Goal: Check status: Check status

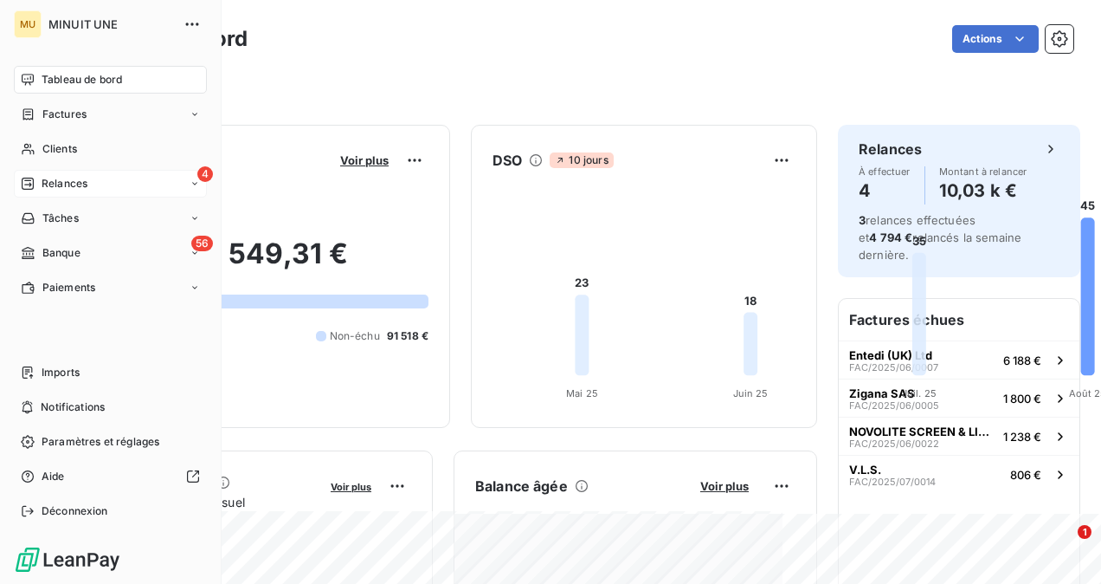
click at [31, 176] on div "Relances" at bounding box center [54, 184] width 67 height 16
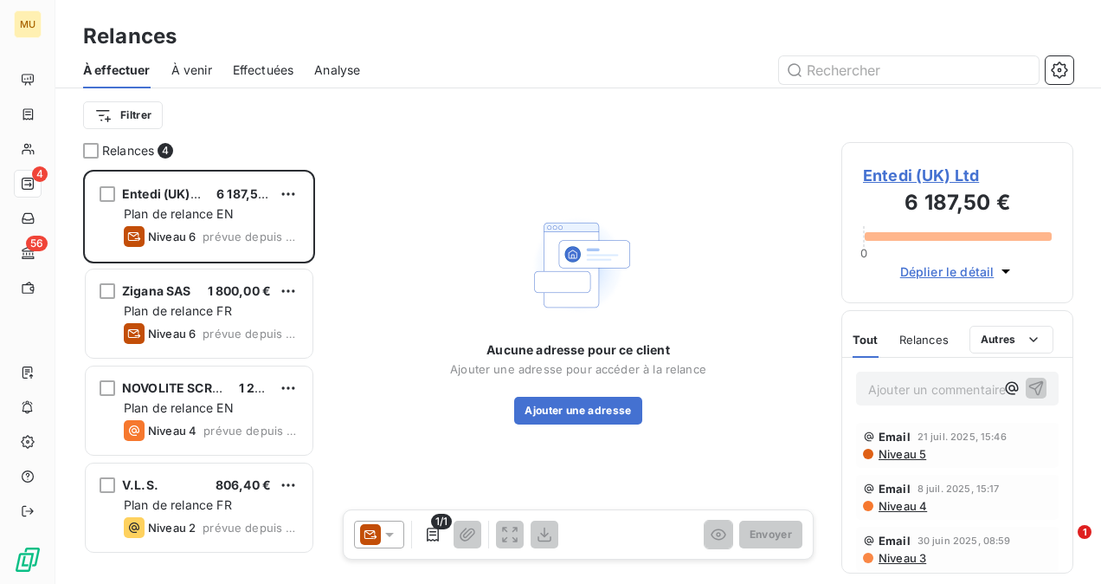
scroll to position [400, 218]
click at [189, 84] on div "À venir" at bounding box center [191, 70] width 41 height 36
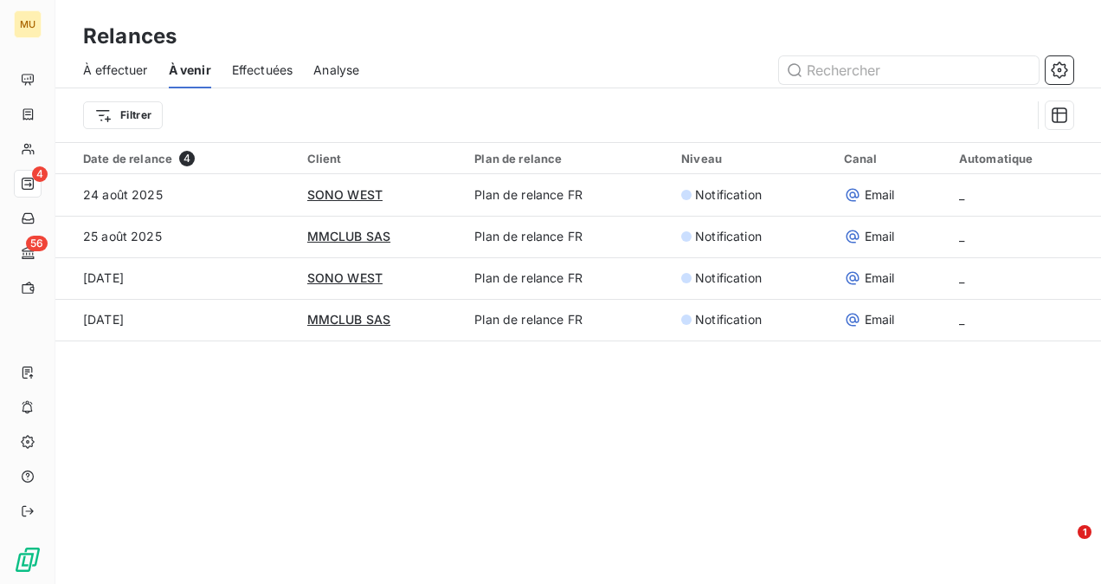
click at [255, 73] on span "Effectuées" at bounding box center [262, 69] width 61 height 17
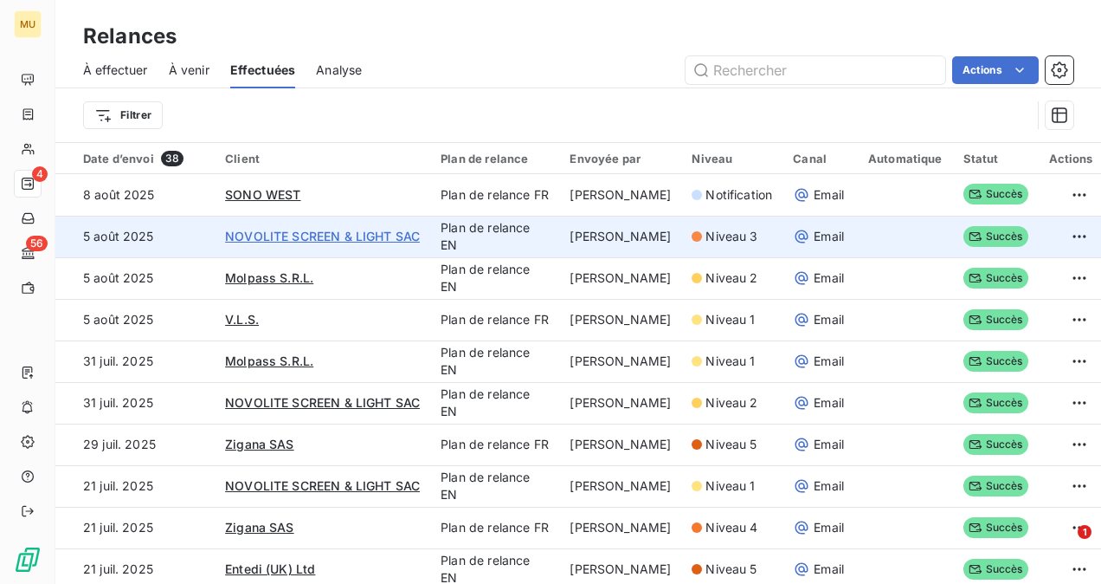
click at [345, 239] on span "NOVOLITE SCREEN & LIGHT SAC" at bounding box center [322, 236] width 195 height 15
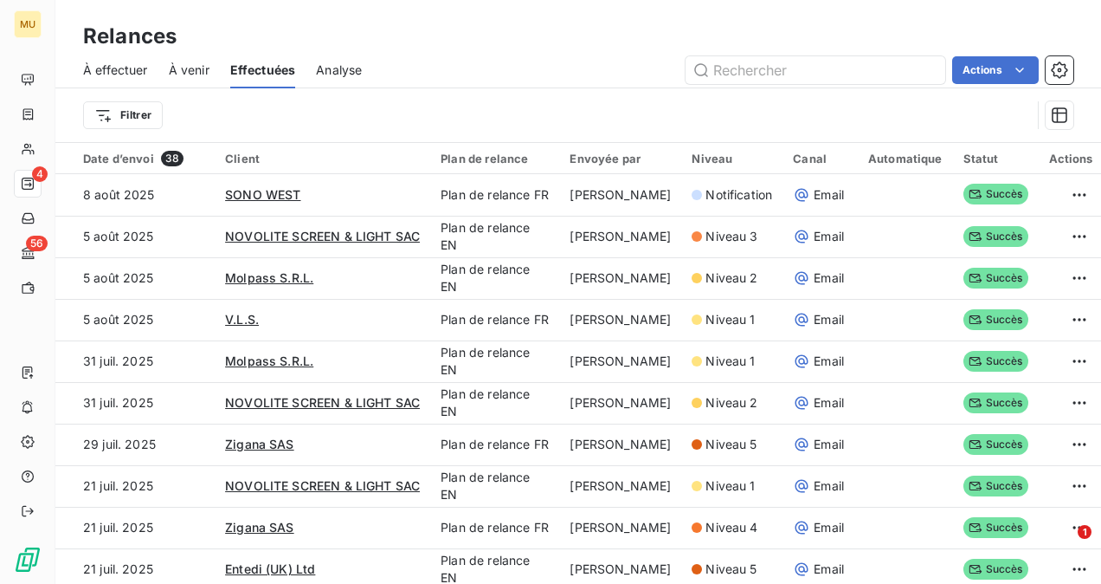
click at [99, 74] on span "À effectuer" at bounding box center [115, 69] width 65 height 17
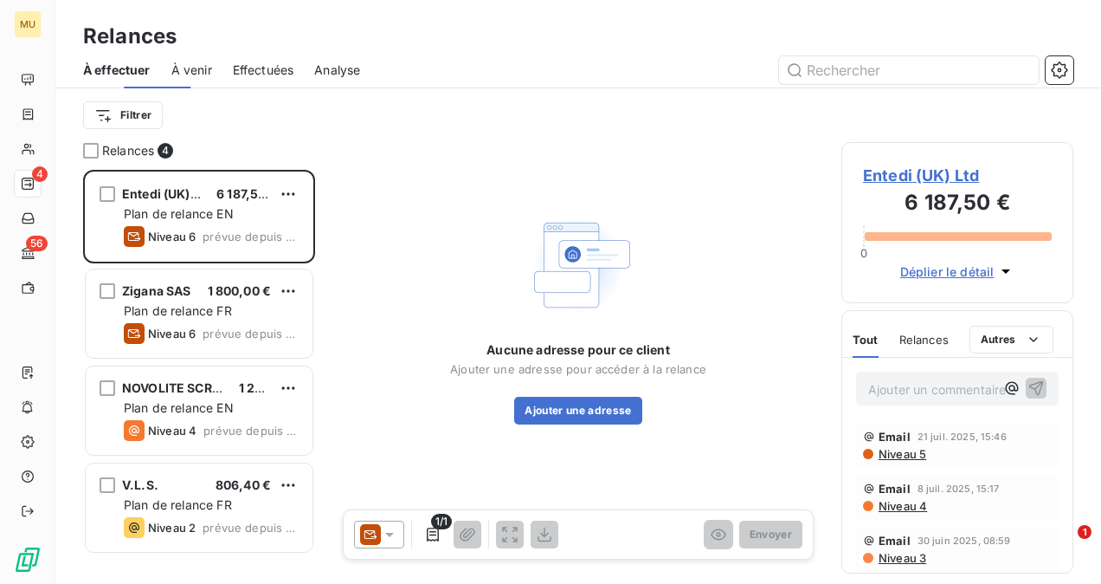
scroll to position [400, 218]
click at [188, 68] on span "À venir" at bounding box center [191, 69] width 41 height 17
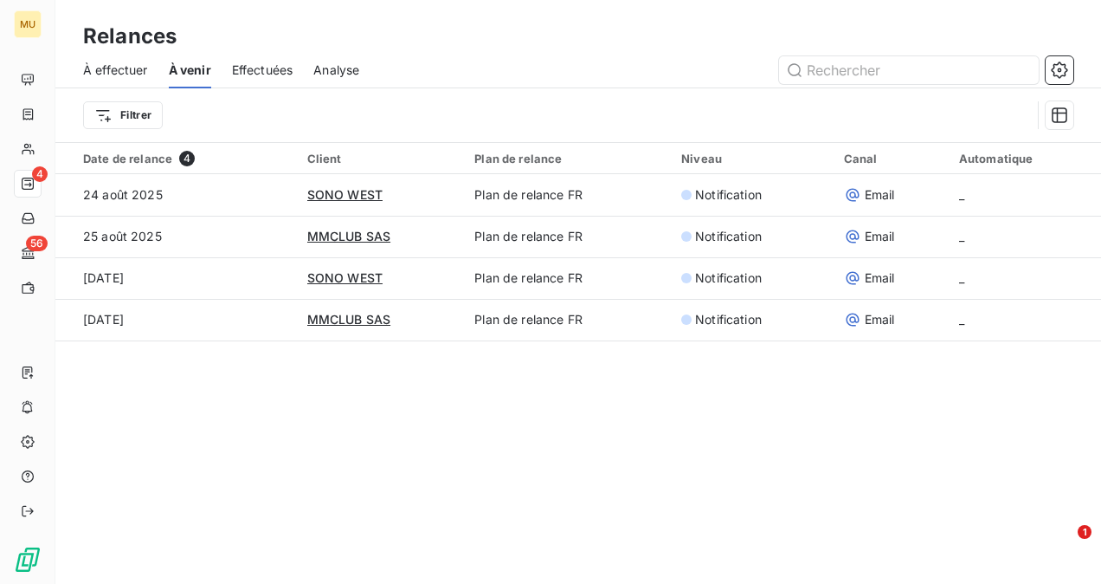
click at [251, 74] on span "Effectuées" at bounding box center [262, 69] width 61 height 17
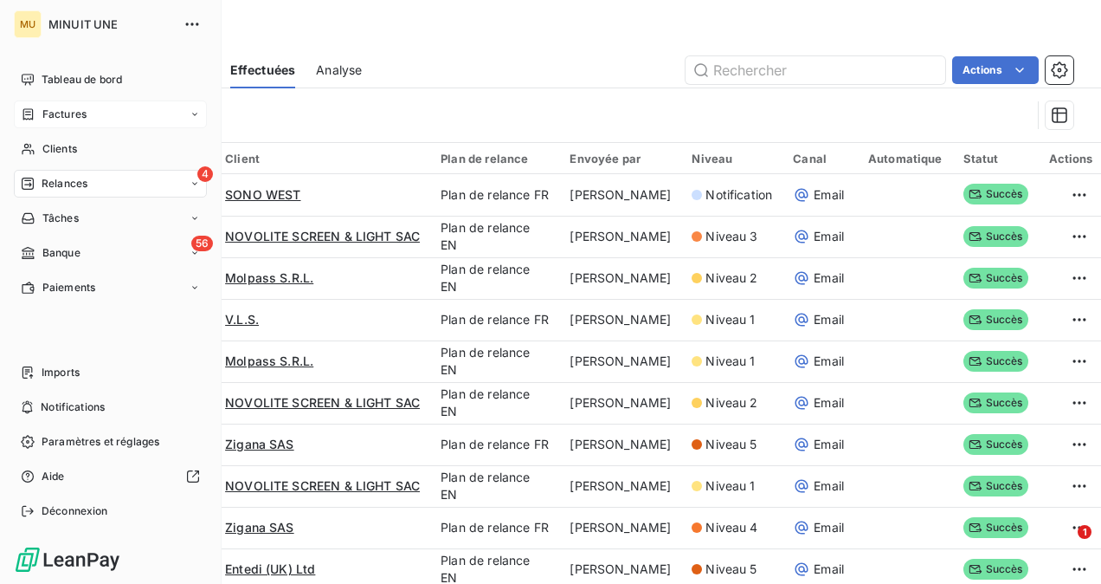
click at [53, 119] on span "Factures" at bounding box center [64, 114] width 44 height 16
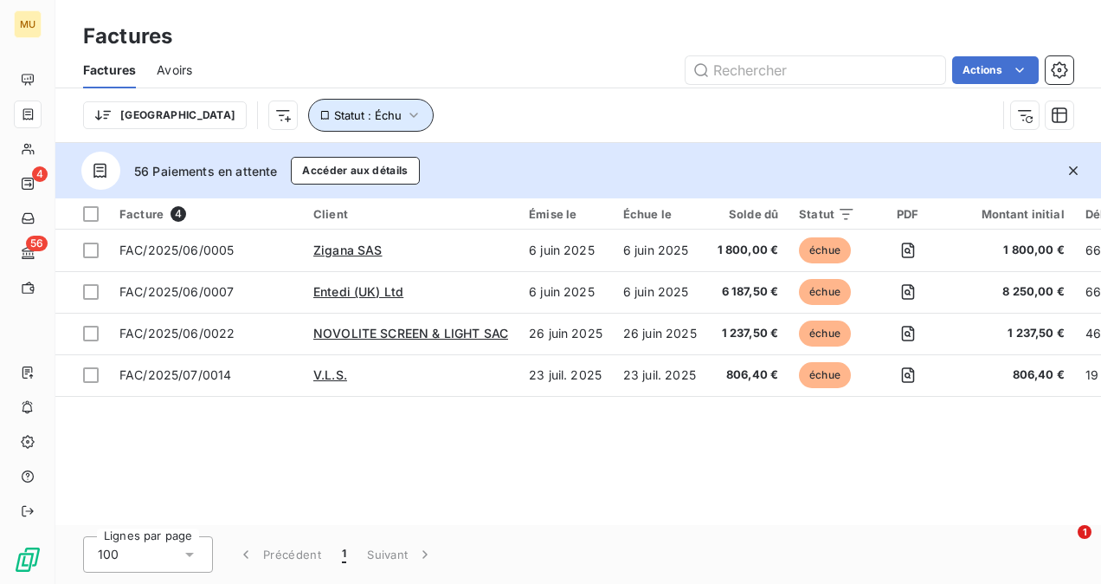
click at [308, 128] on button "Statut : Échu" at bounding box center [371, 115] width 126 height 33
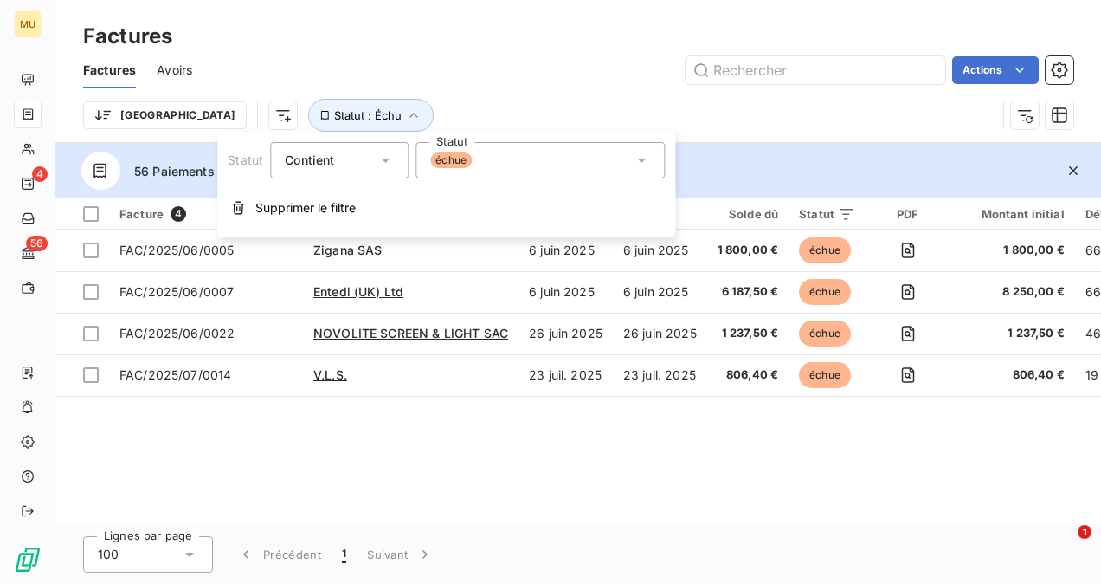
click at [500, 170] on div "échue" at bounding box center [540, 160] width 249 height 36
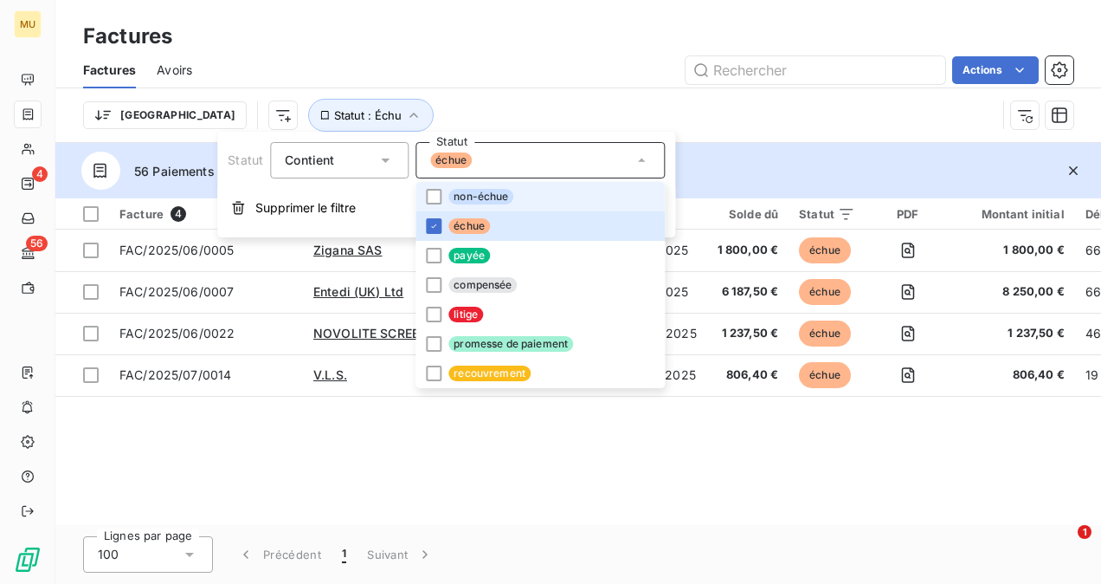
click at [509, 200] on span "non-échue" at bounding box center [481, 197] width 65 height 16
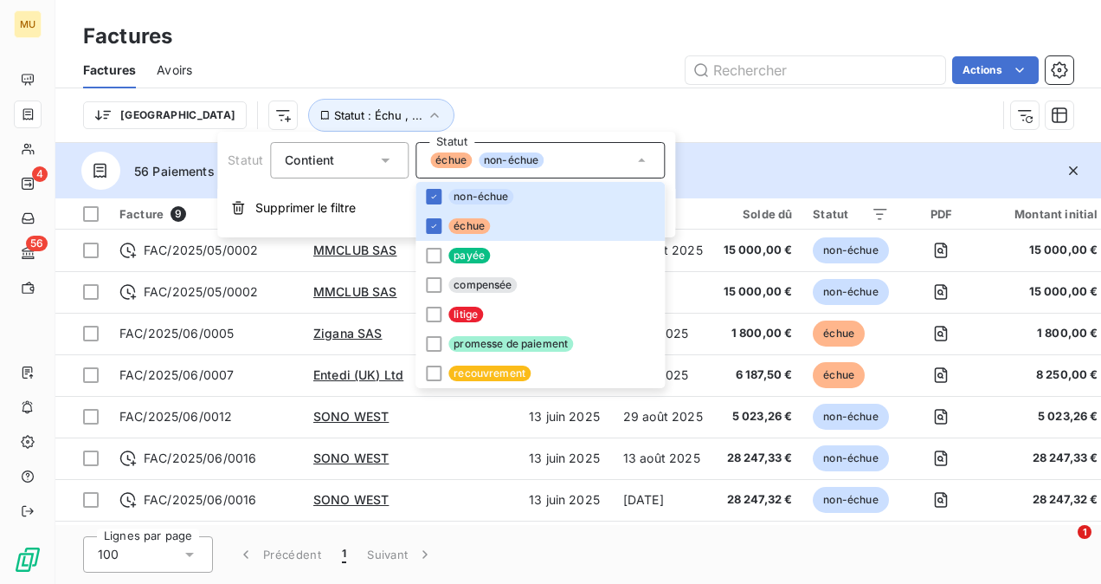
click at [578, 99] on div "Trier Statut : Échu , ..." at bounding box center [539, 115] width 913 height 33
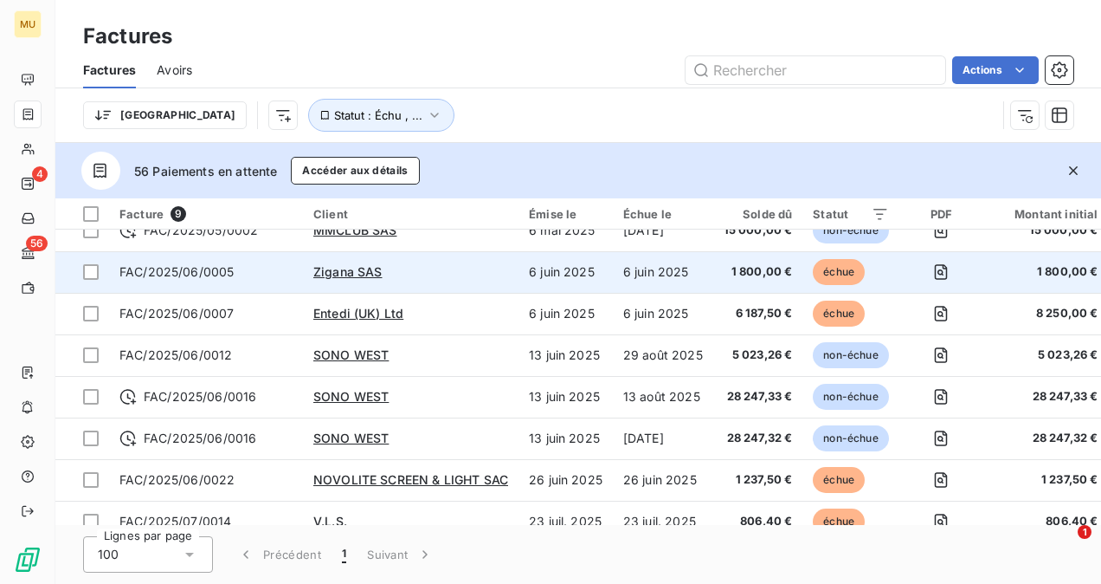
scroll to position [86, 0]
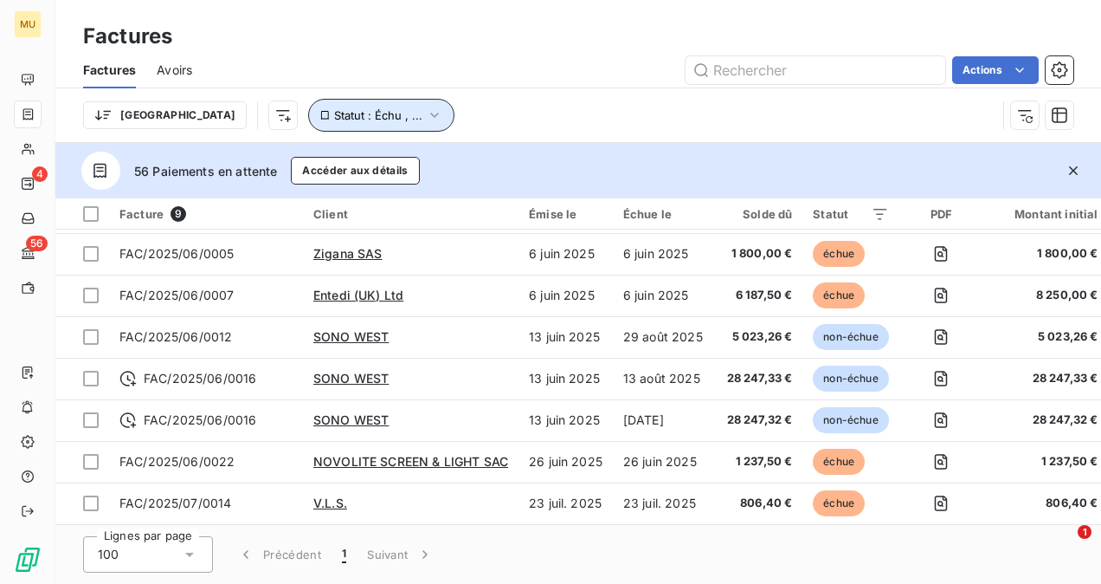
click at [334, 120] on span "Statut : Échu , ..." at bounding box center [378, 115] width 88 height 14
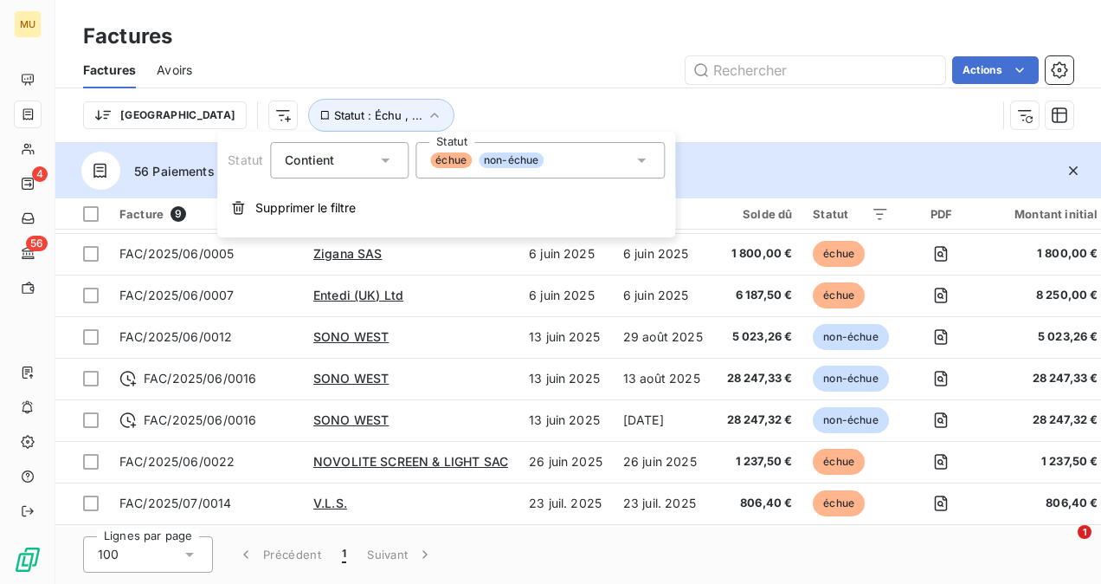
click at [636, 161] on icon at bounding box center [641, 160] width 17 height 17
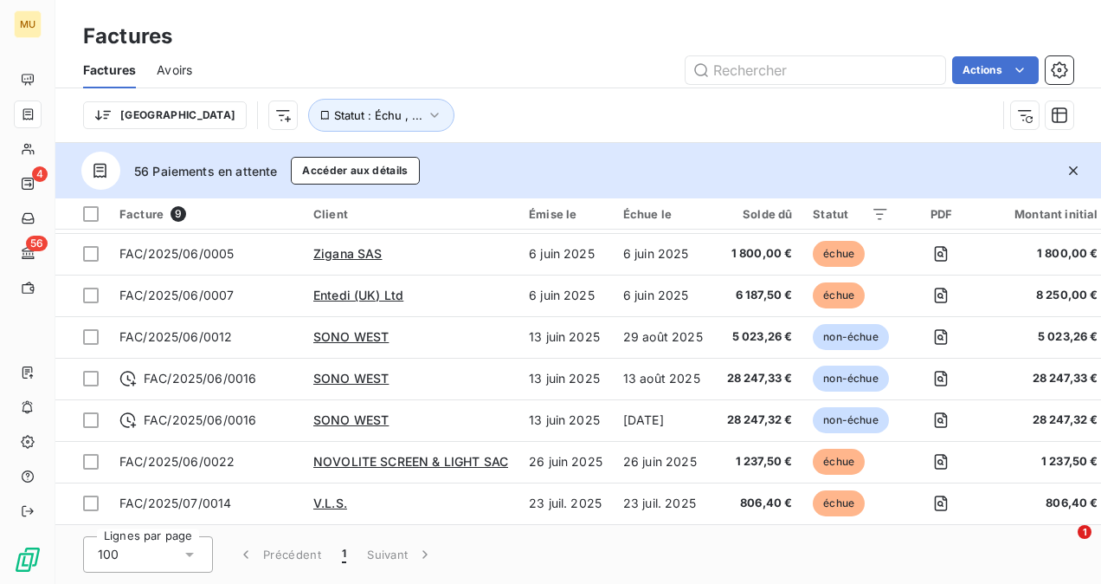
click at [657, 102] on div "Trier Statut : Échu , ..." at bounding box center [539, 115] width 913 height 33
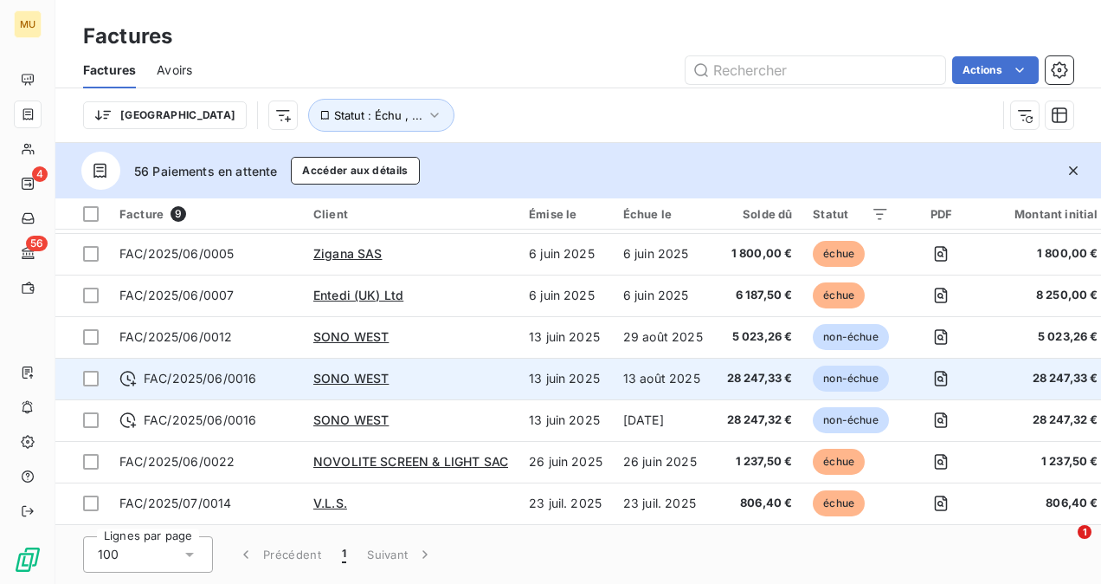
scroll to position [0, 0]
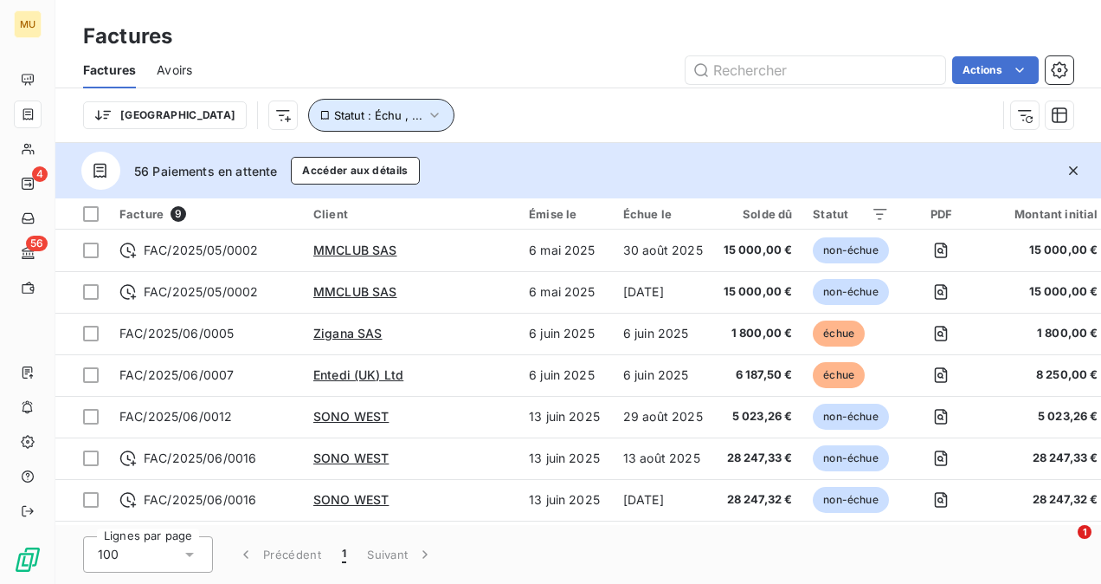
click at [334, 118] on span "Statut : Échu , ..." at bounding box center [378, 115] width 88 height 14
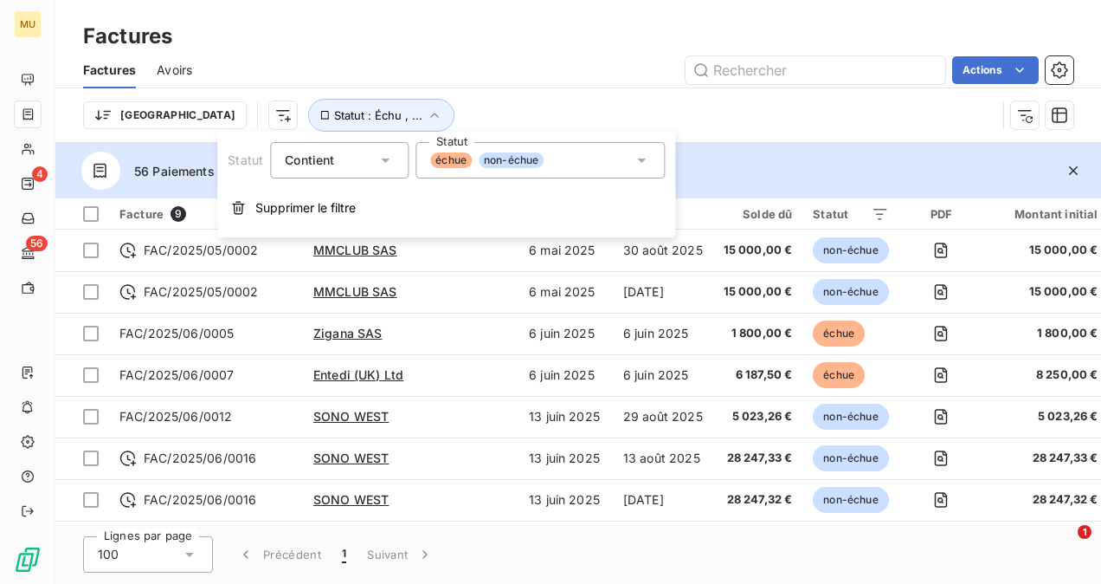
click at [639, 163] on icon at bounding box center [641, 160] width 17 height 17
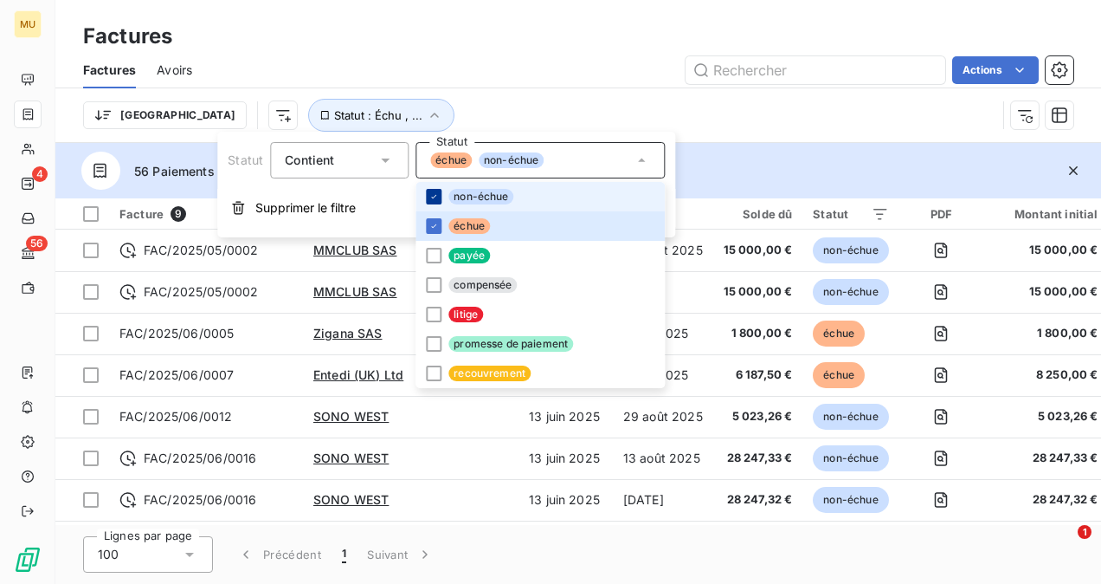
click at [433, 192] on icon at bounding box center [434, 196] width 10 height 10
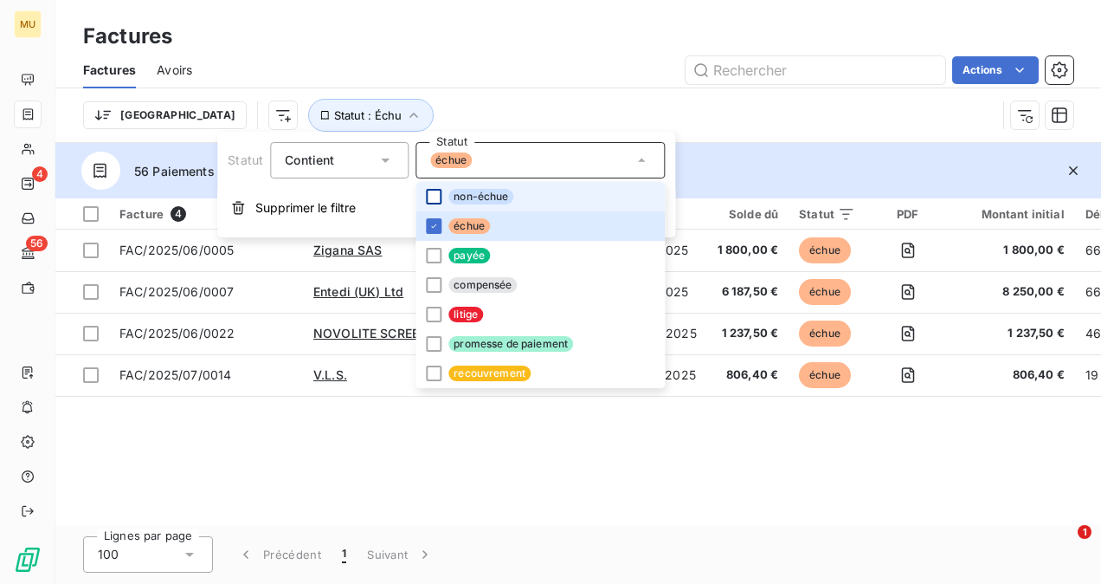
click at [431, 199] on div at bounding box center [434, 197] width 16 height 16
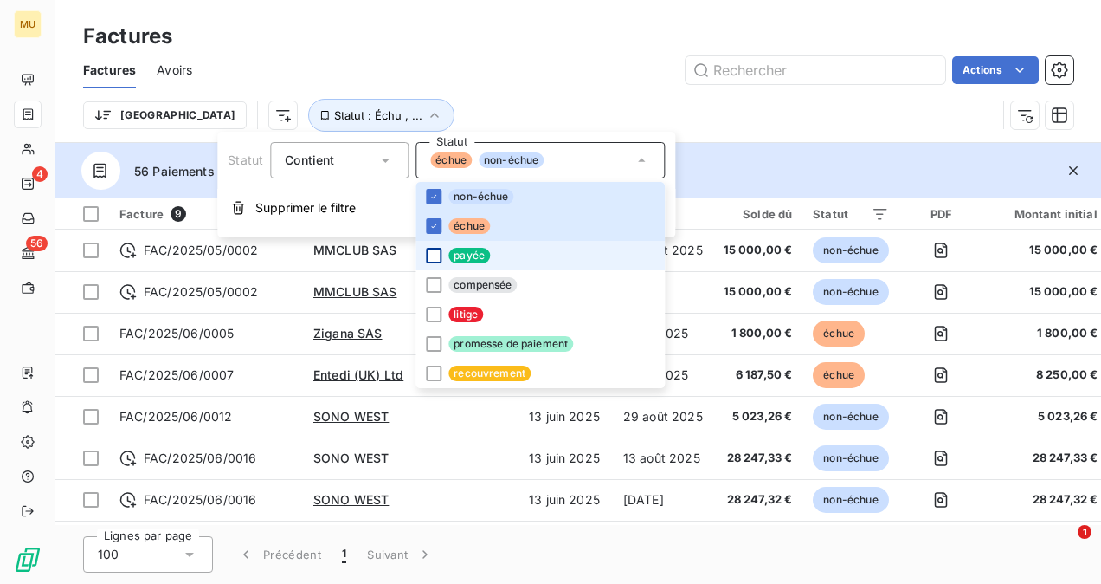
click at [431, 255] on div at bounding box center [434, 256] width 16 height 16
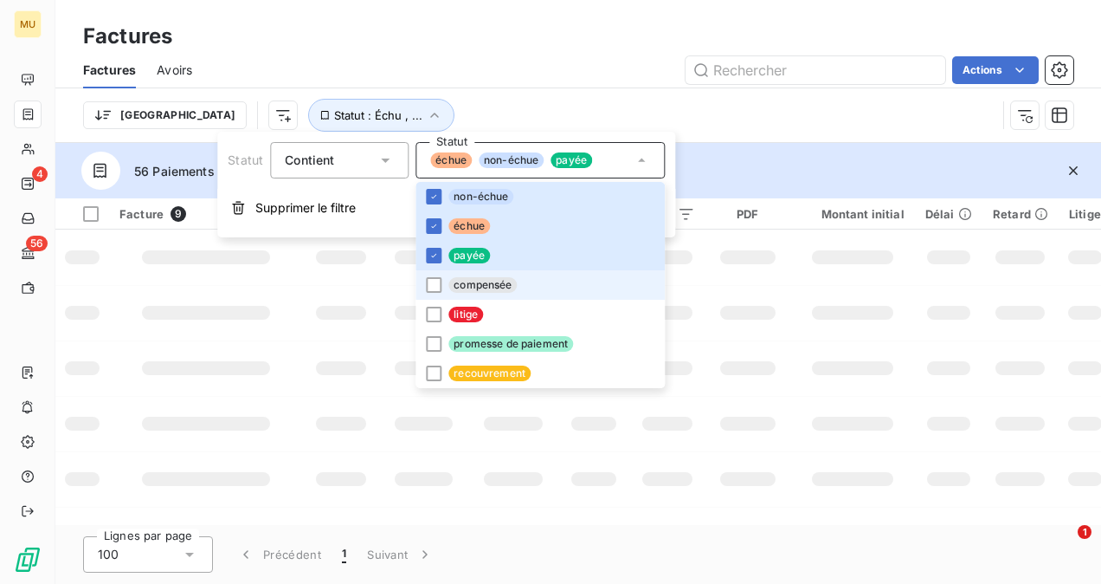
click at [423, 294] on li "compensée" at bounding box center [540, 284] width 249 height 29
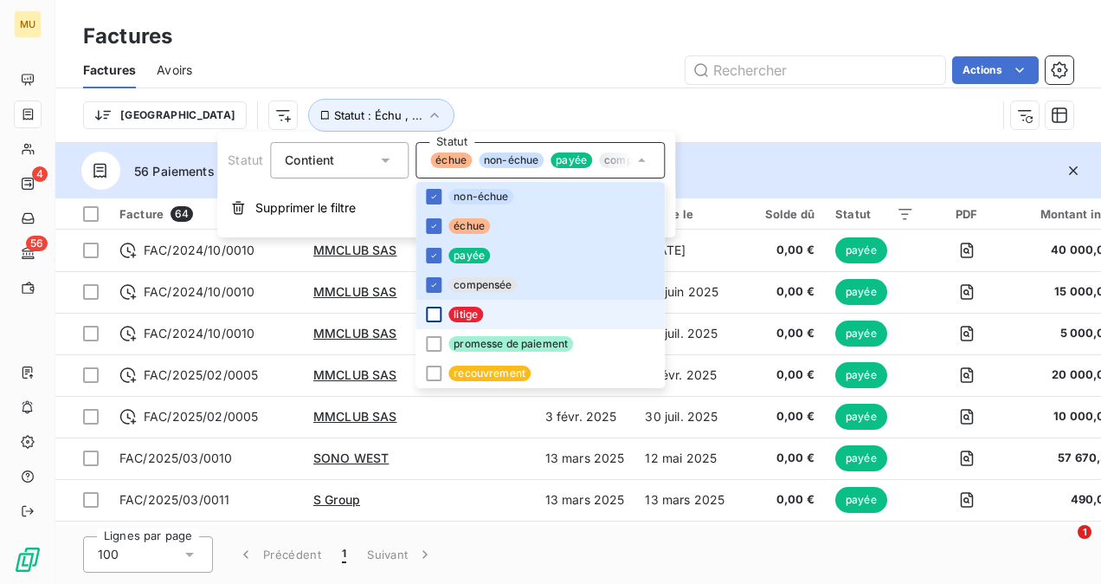
click at [429, 315] on div at bounding box center [434, 315] width 16 height 16
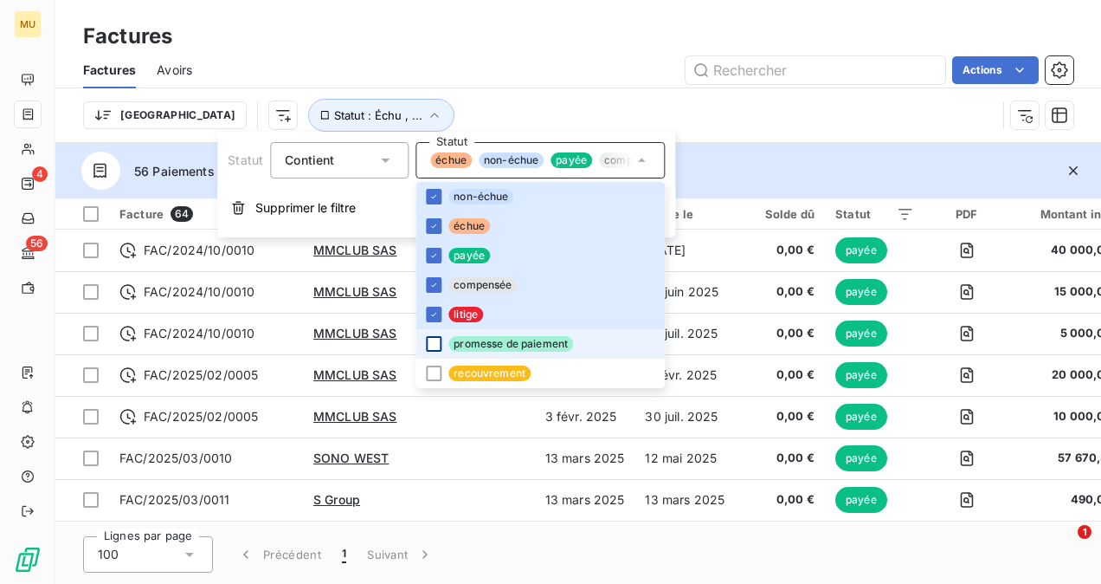
click at [429, 339] on div at bounding box center [434, 344] width 16 height 16
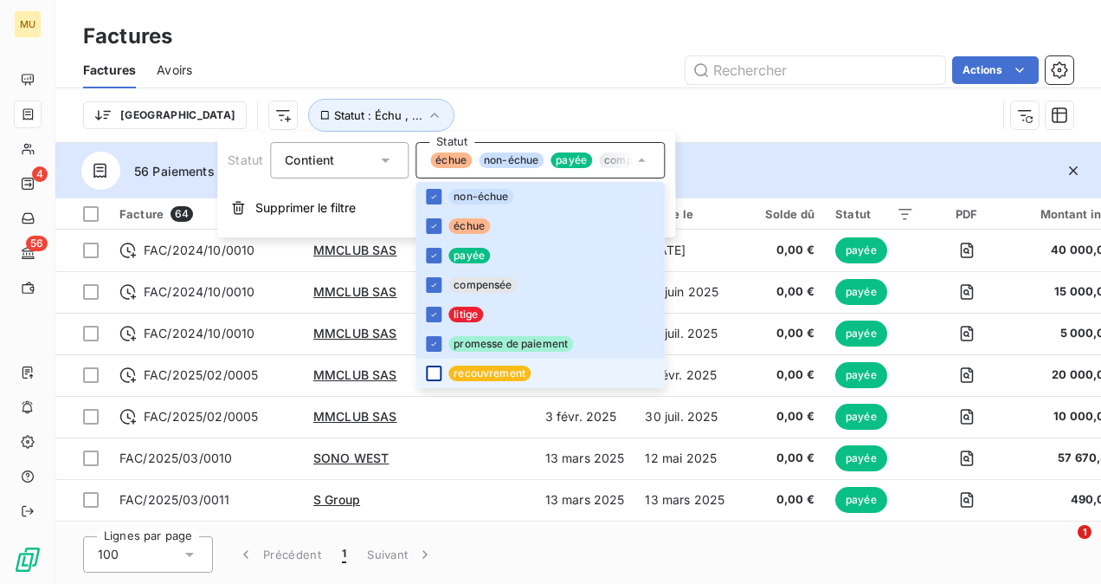
click at [429, 369] on div at bounding box center [434, 373] width 16 height 16
click at [467, 101] on div "Trier Statut : Échu , ..." at bounding box center [539, 115] width 913 height 33
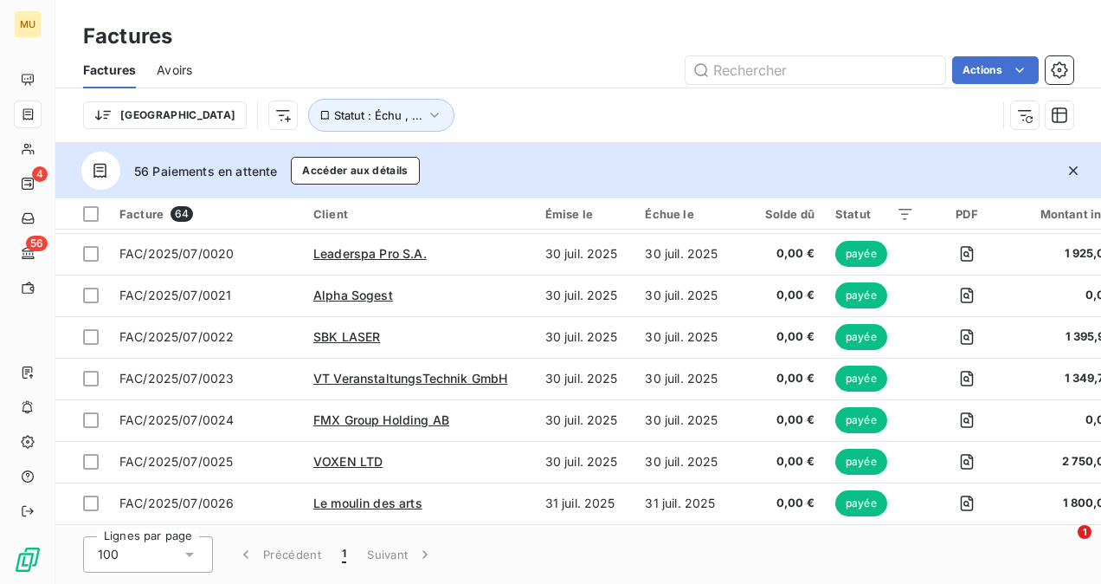
scroll to position [2372, 0]
click at [751, 74] on input "text" at bounding box center [816, 70] width 260 height 28
click at [719, 70] on input "text" at bounding box center [816, 70] width 260 height 28
paste input "FAC/2025/06/0006"
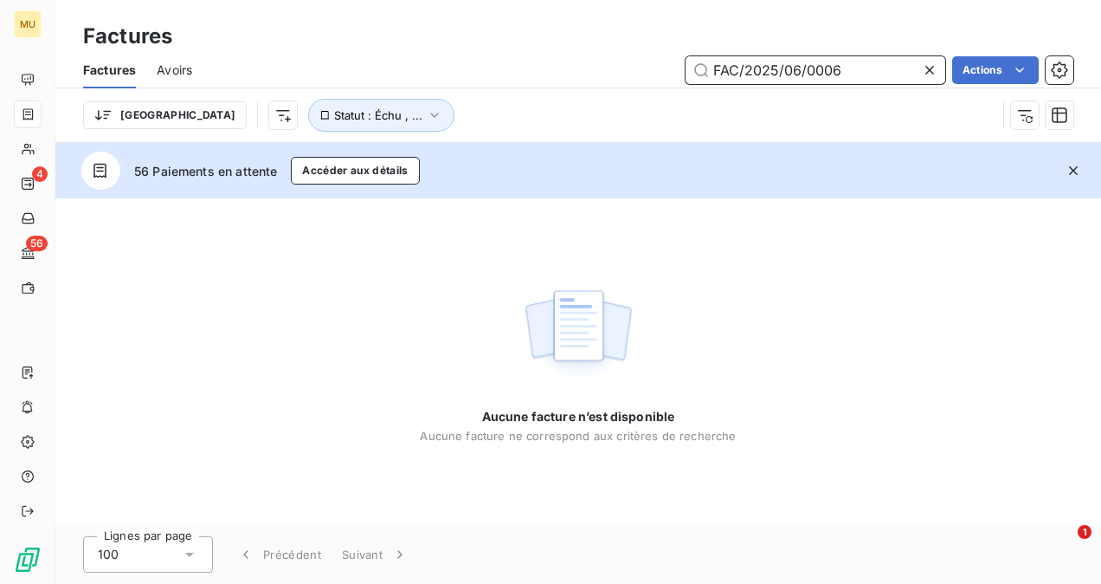
type input "FAC/2025/06/0006"
click at [1078, 177] on icon "button" at bounding box center [1073, 170] width 17 height 17
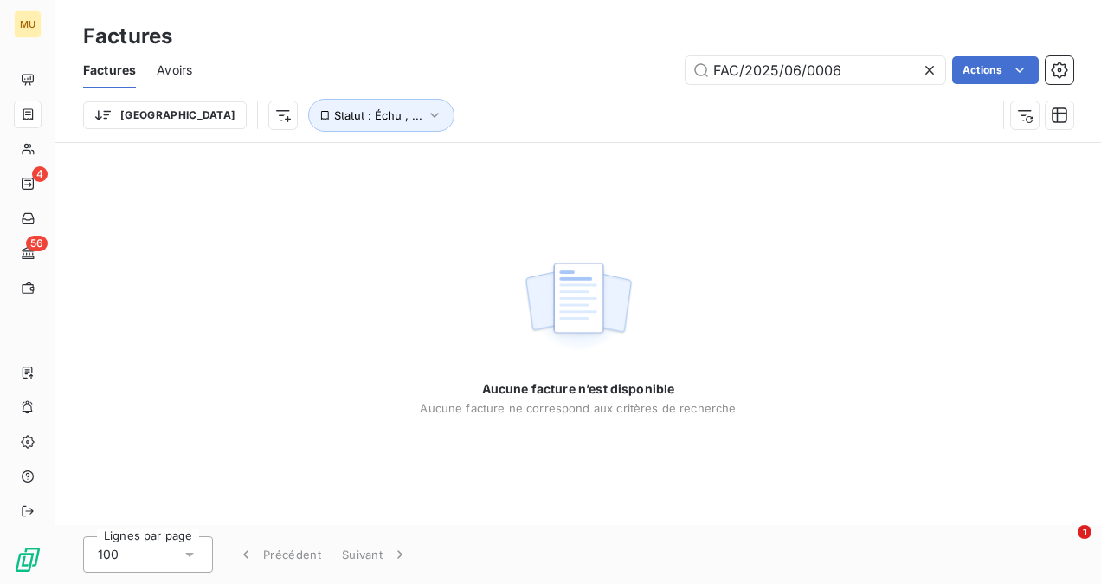
click at [336, 223] on div "Aucune facture n’est disponible Aucune facture ne correspond aux critères de re…" at bounding box center [578, 334] width 1046 height 382
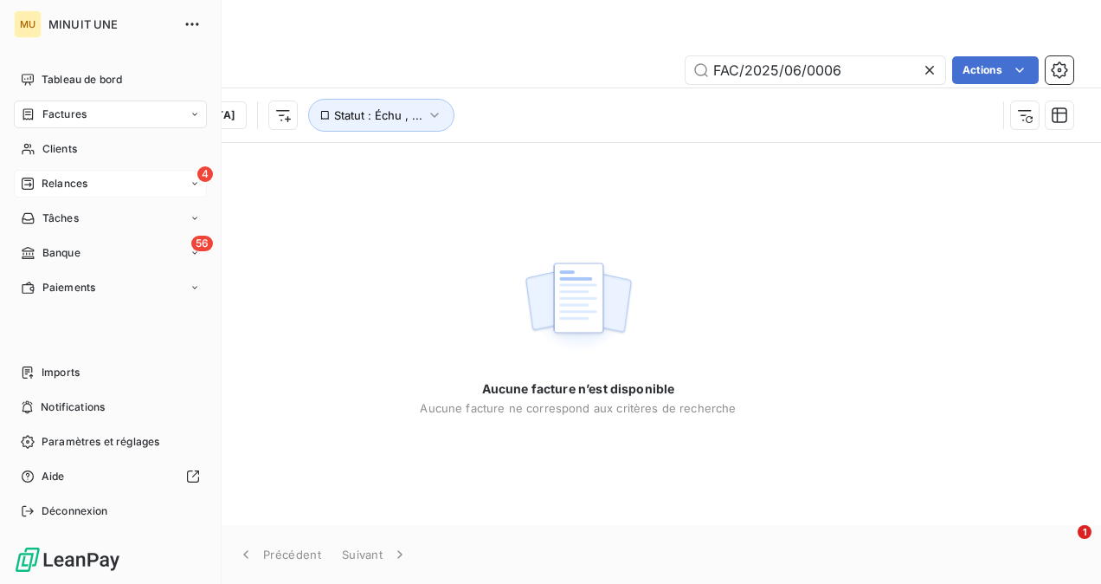
click at [91, 178] on div "4 Relances" at bounding box center [110, 184] width 193 height 28
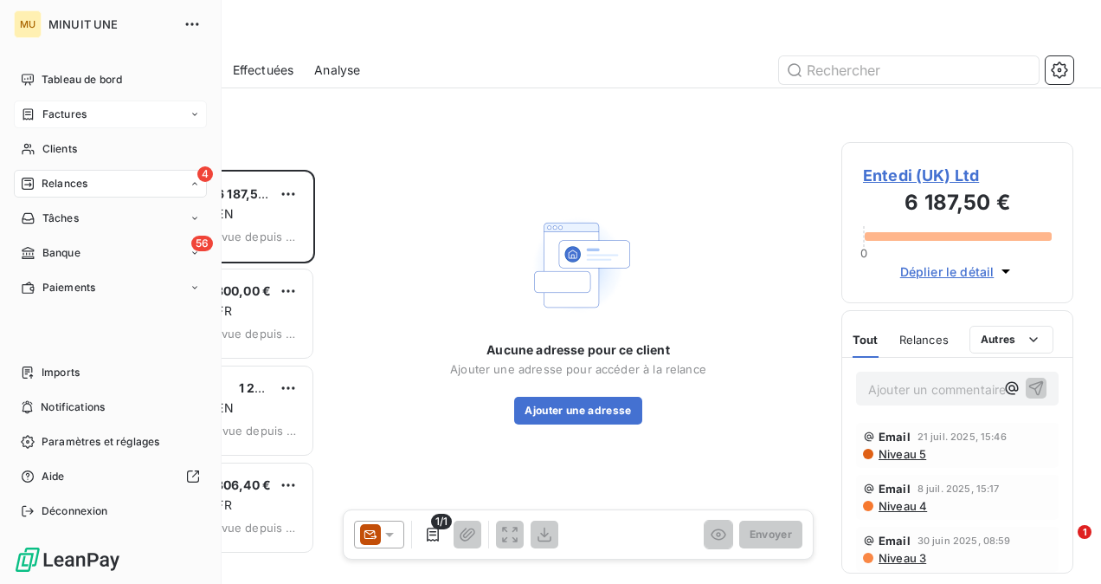
scroll to position [400, 218]
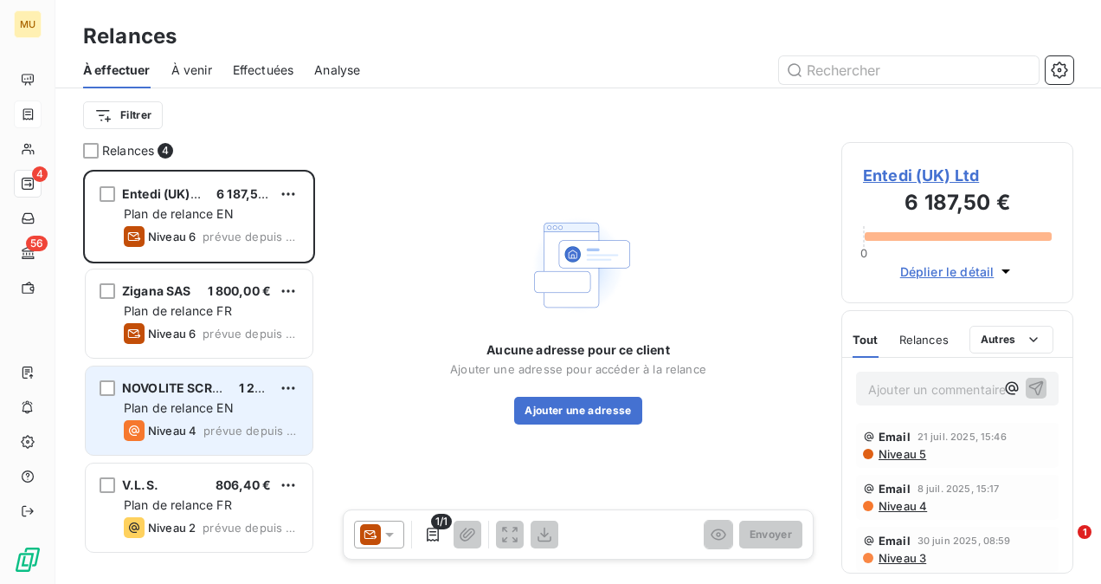
click at [232, 412] on span "Plan de relance EN" at bounding box center [179, 407] width 110 height 15
